Goal: Task Accomplishment & Management: Use online tool/utility

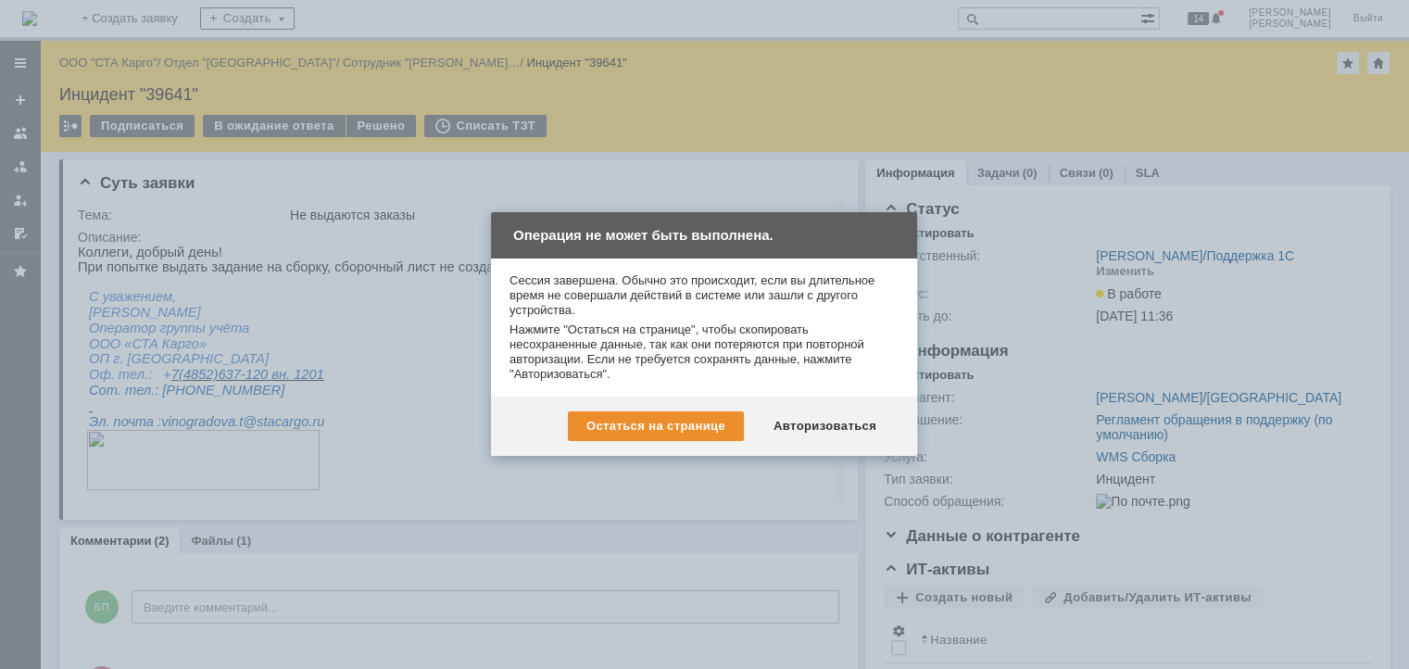
click at [815, 409] on div "Остаться на странице Авторизоваться" at bounding box center [704, 426] width 426 height 59
click at [816, 421] on div "Авторизоваться" at bounding box center [825, 426] width 140 height 30
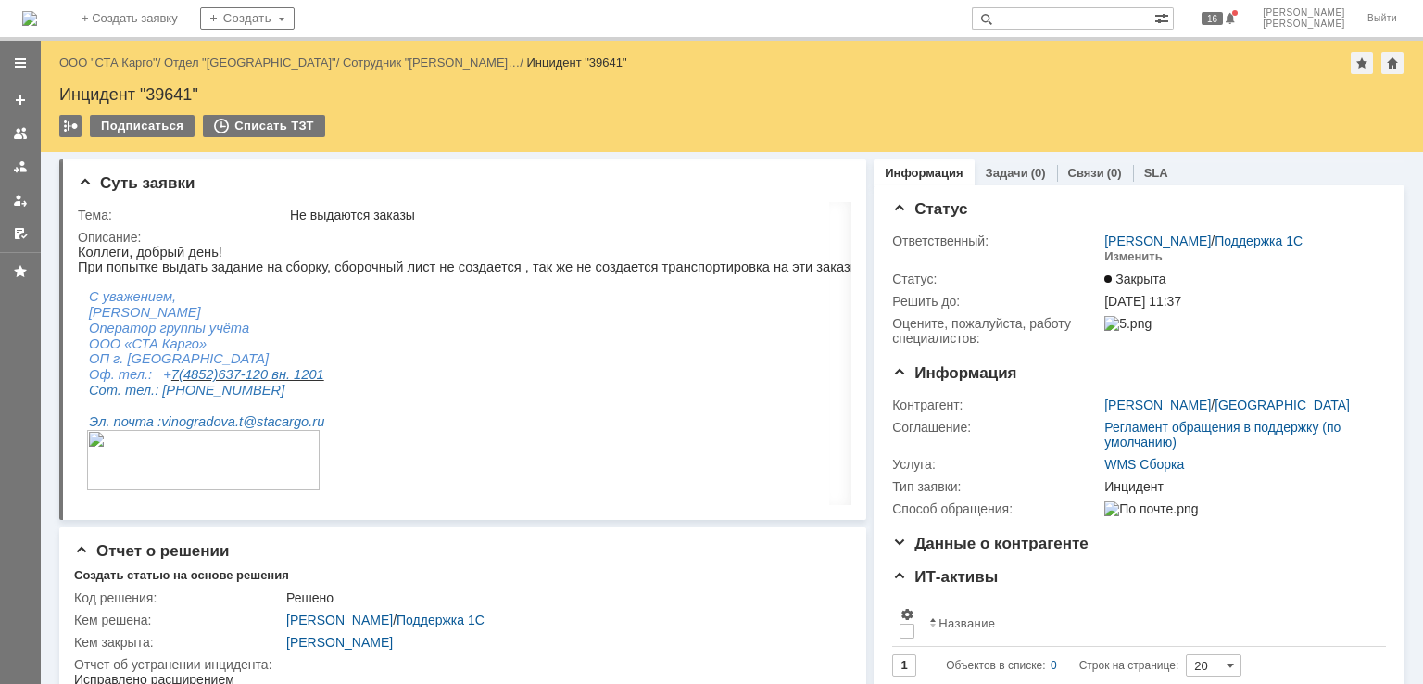
click at [140, 71] on div "Назад | ООО "СТА Карго" / Отдел "Ярославль" / Сотрудник "Виноградова Татьяна… /…" at bounding box center [731, 63] width 1345 height 22
click at [133, 64] on link "ООО "СТА Карго"" at bounding box center [108, 63] width 98 height 14
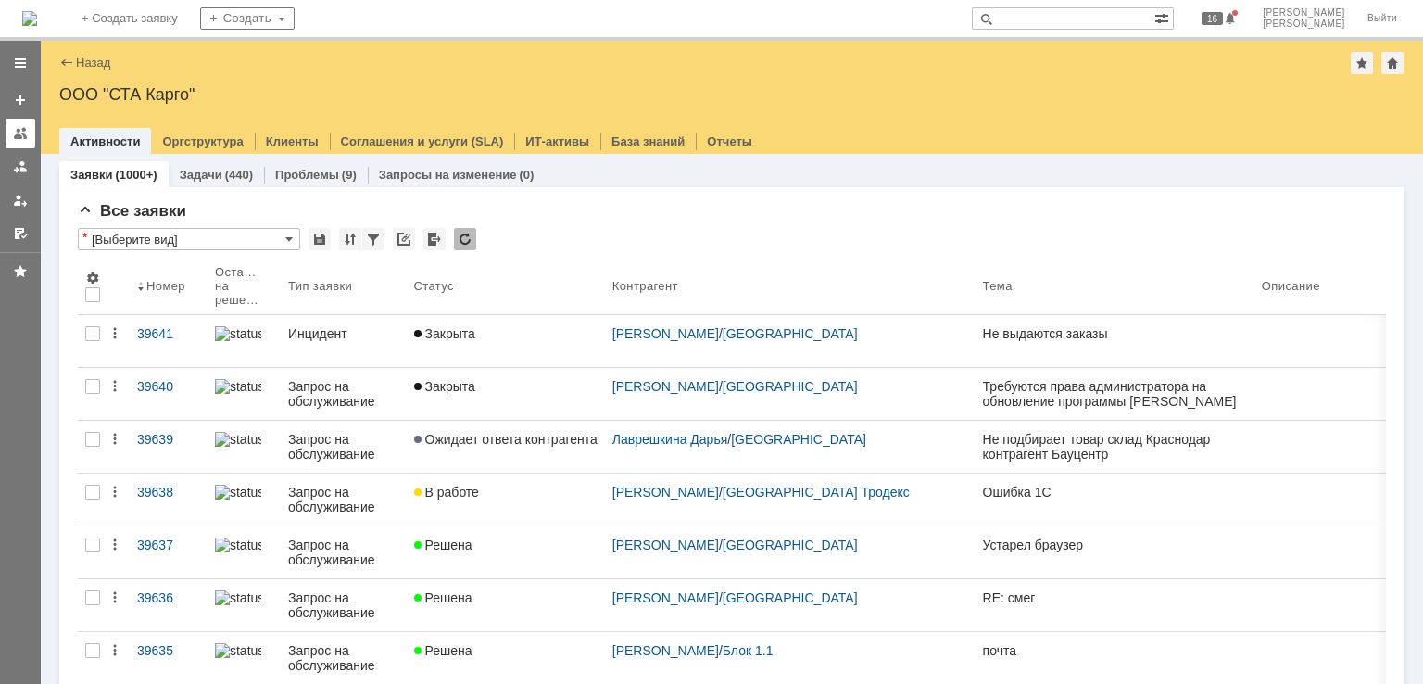
click at [14, 130] on div at bounding box center [20, 133] width 15 height 15
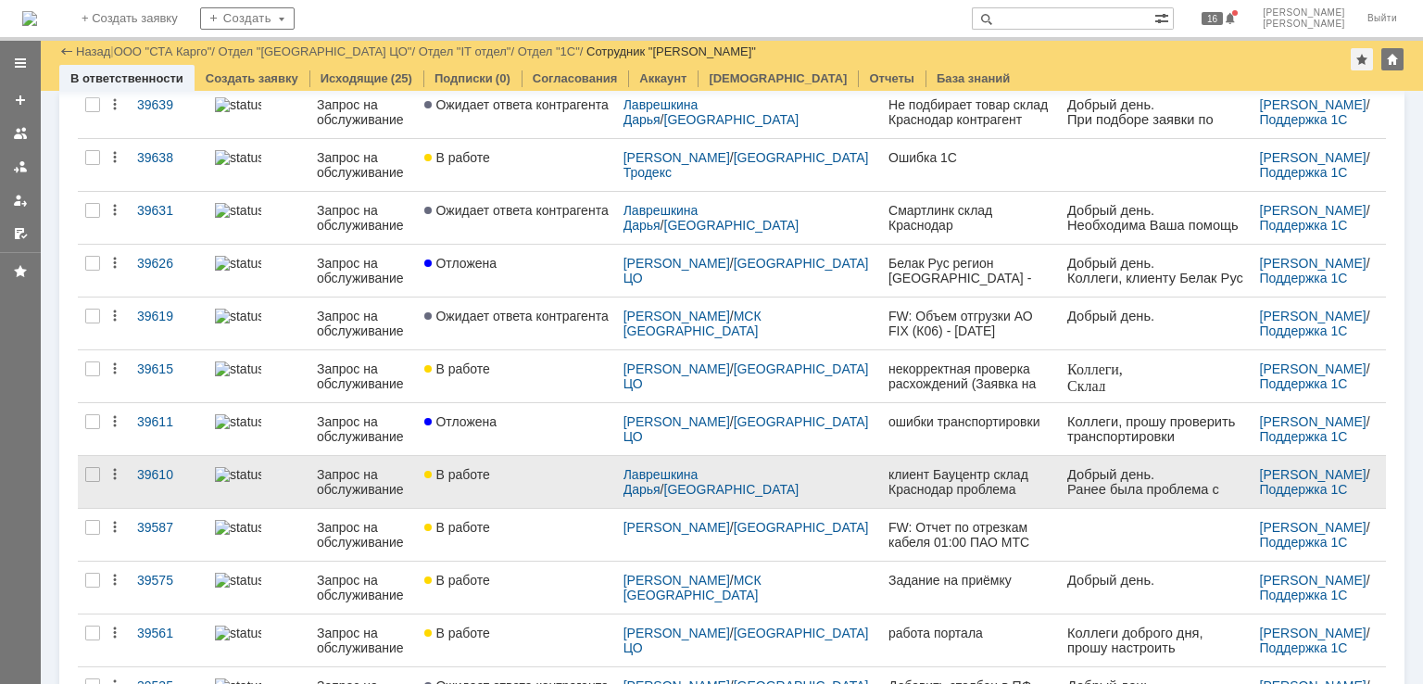
scroll to position [93, 0]
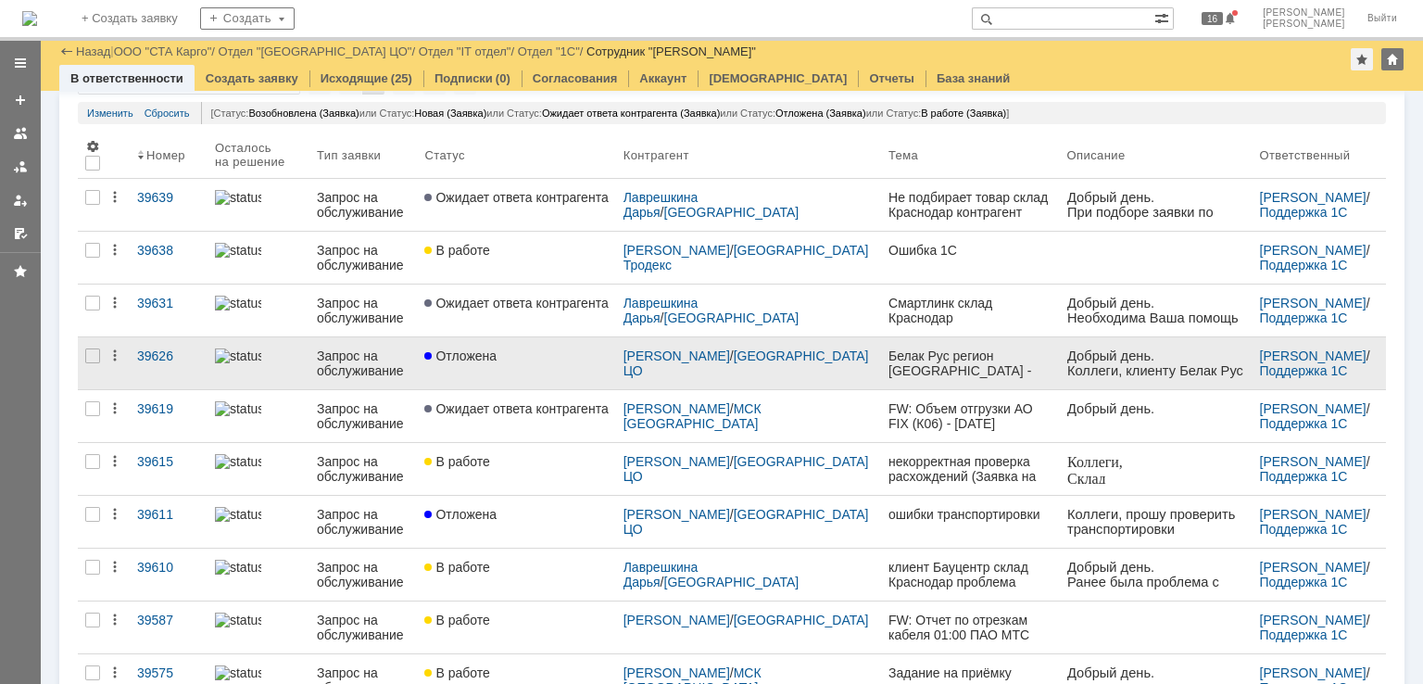
click at [552, 380] on link "Отложена" at bounding box center [516, 363] width 198 height 52
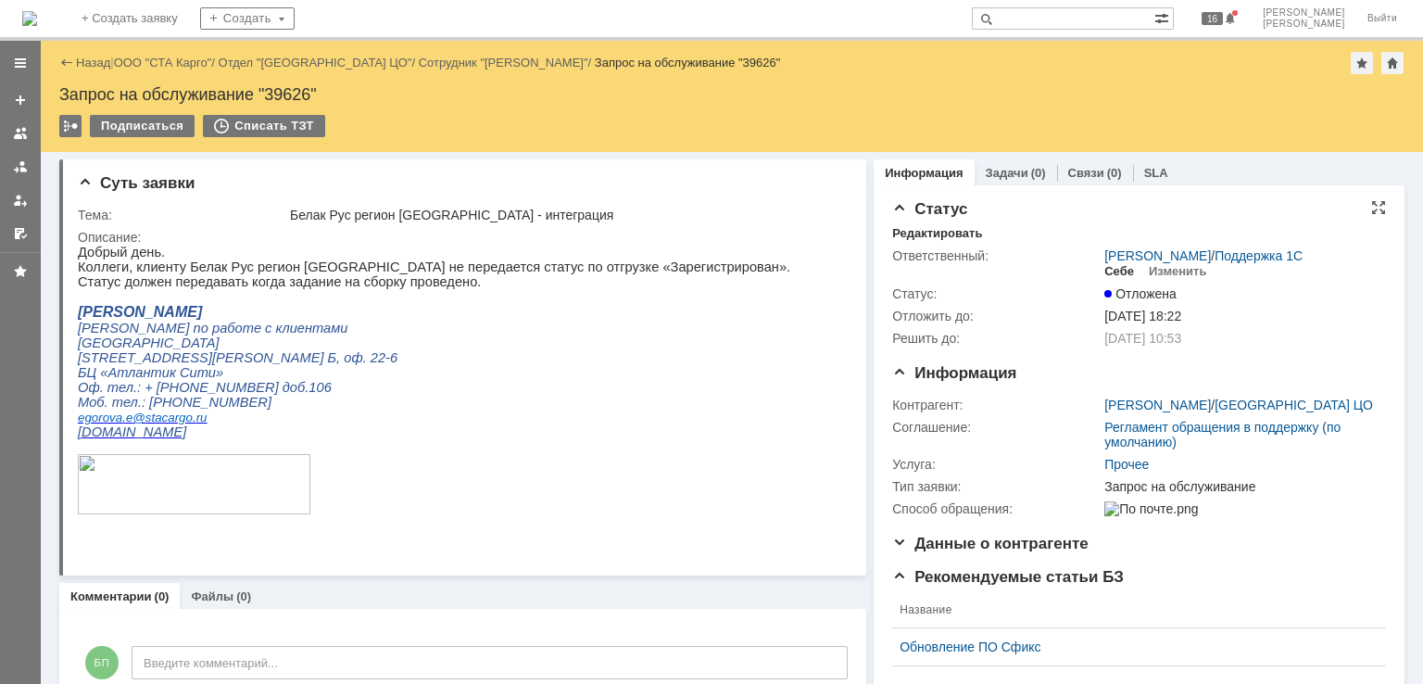
click at [1117, 265] on div "Себе" at bounding box center [1119, 271] width 30 height 15
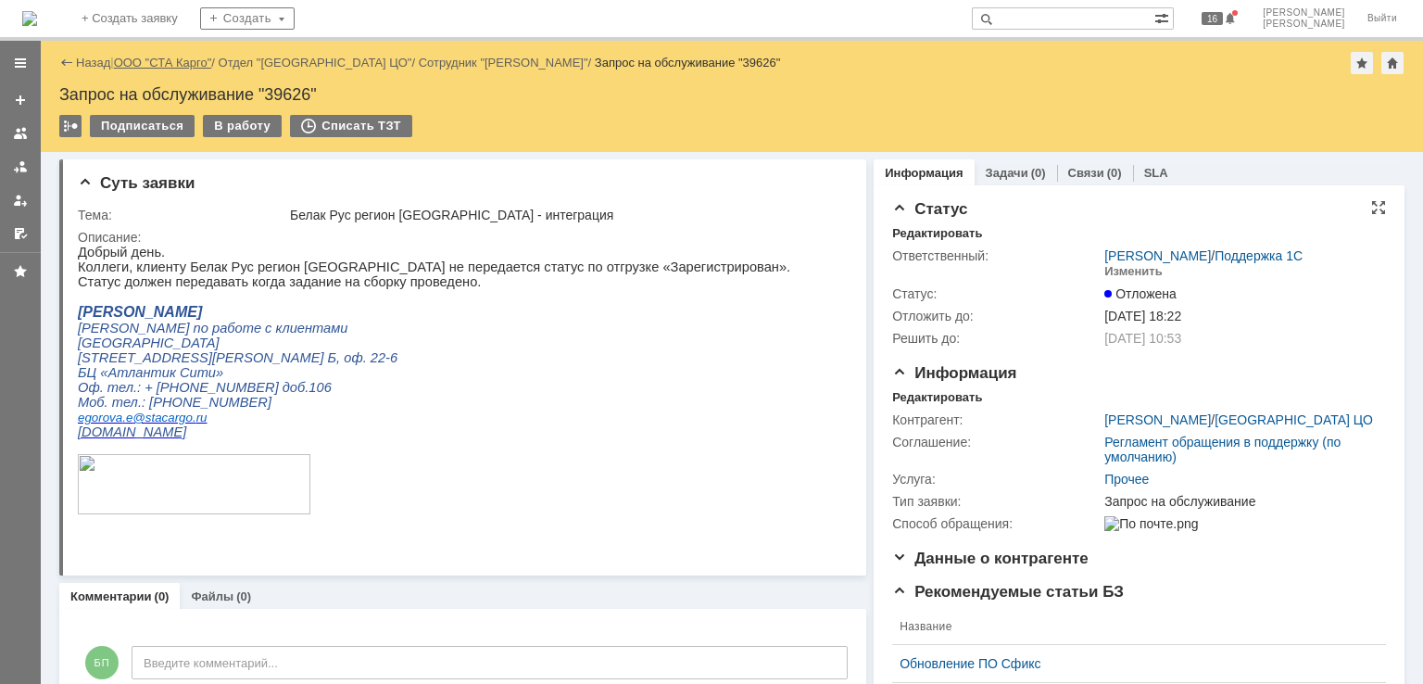
click at [147, 59] on link "ООО "СТА Карго"" at bounding box center [163, 63] width 98 height 14
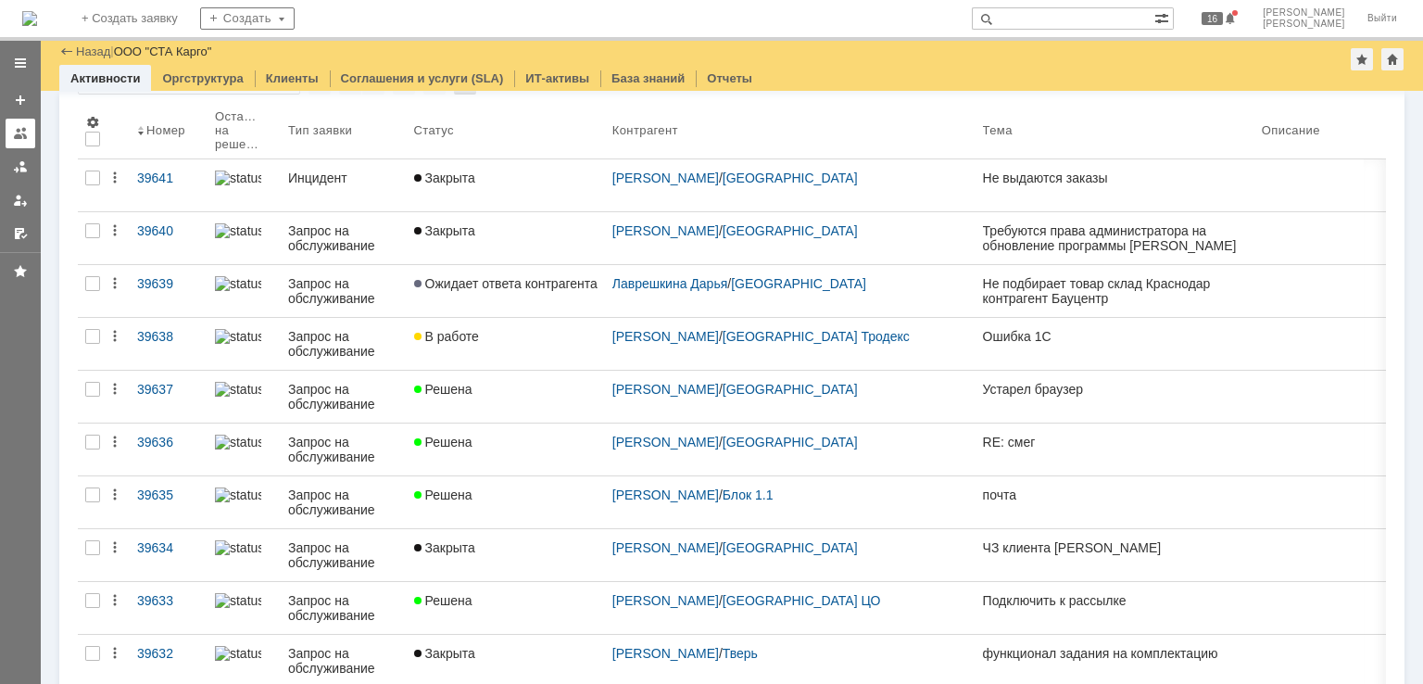
click at [30, 136] on link at bounding box center [21, 134] width 30 height 30
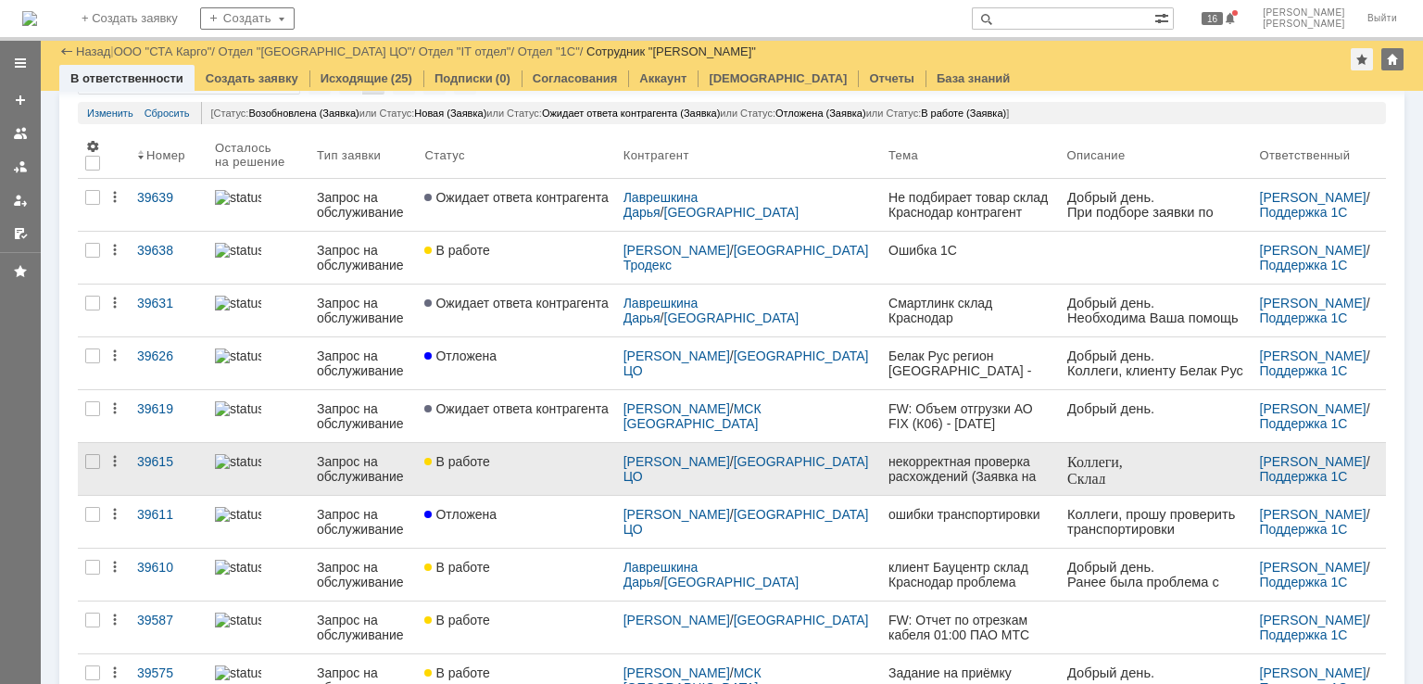
click at [540, 465] on div "В работе" at bounding box center [515, 461] width 183 height 15
